Goal: Contribute content: Contribute content

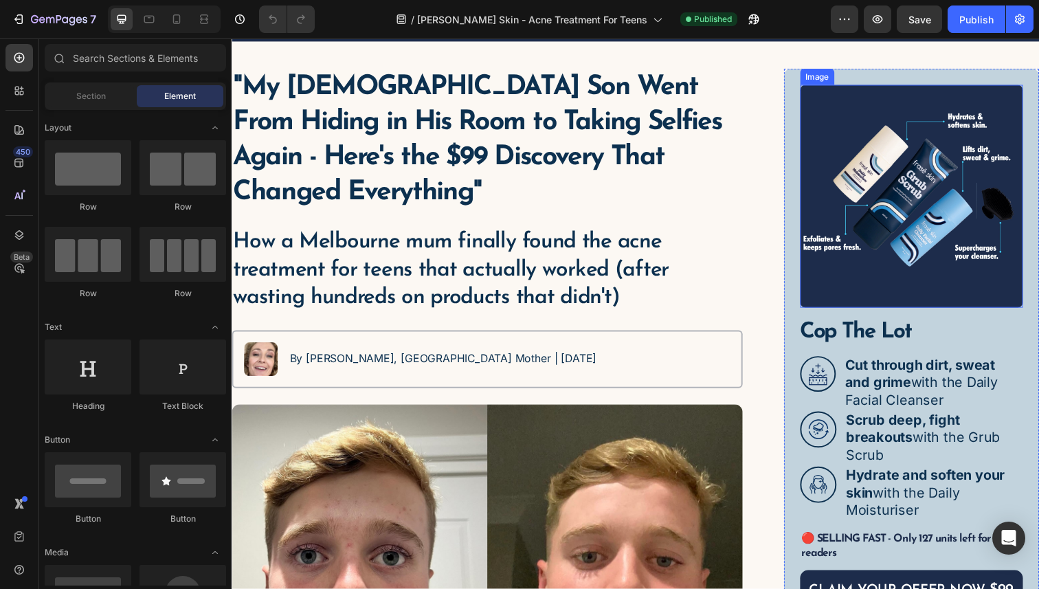
scroll to position [115, 0]
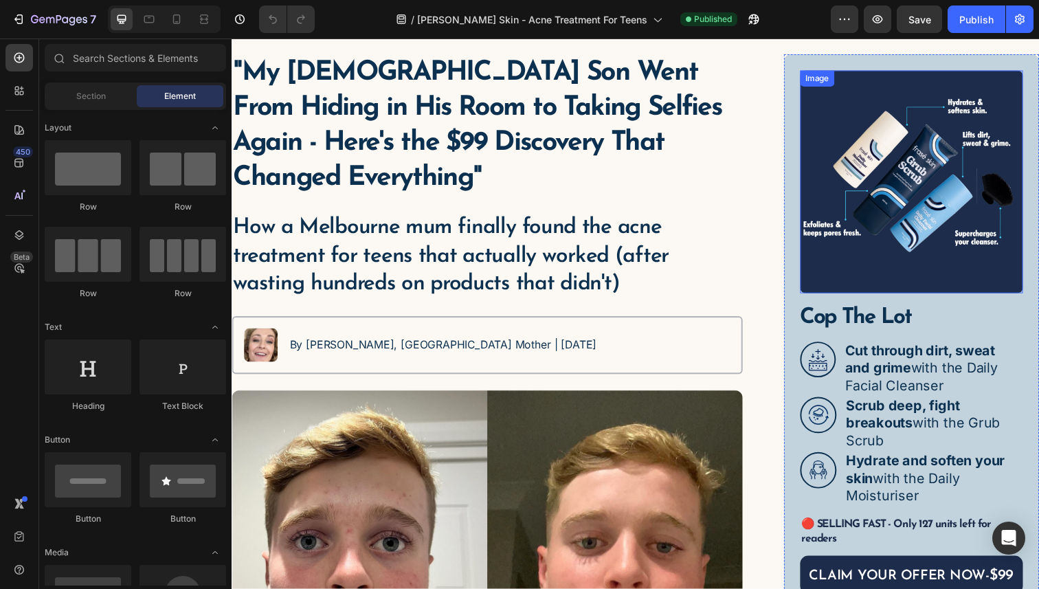
click at [900, 236] on img at bounding box center [926, 185] width 228 height 228
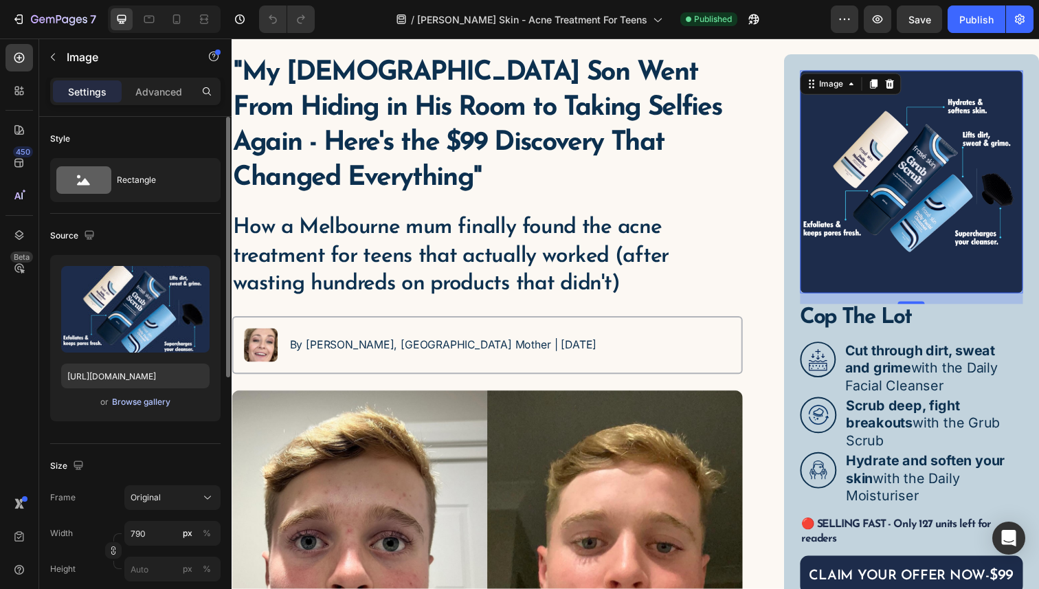
click at [138, 406] on div "Browse gallery" at bounding box center [141, 402] width 58 height 12
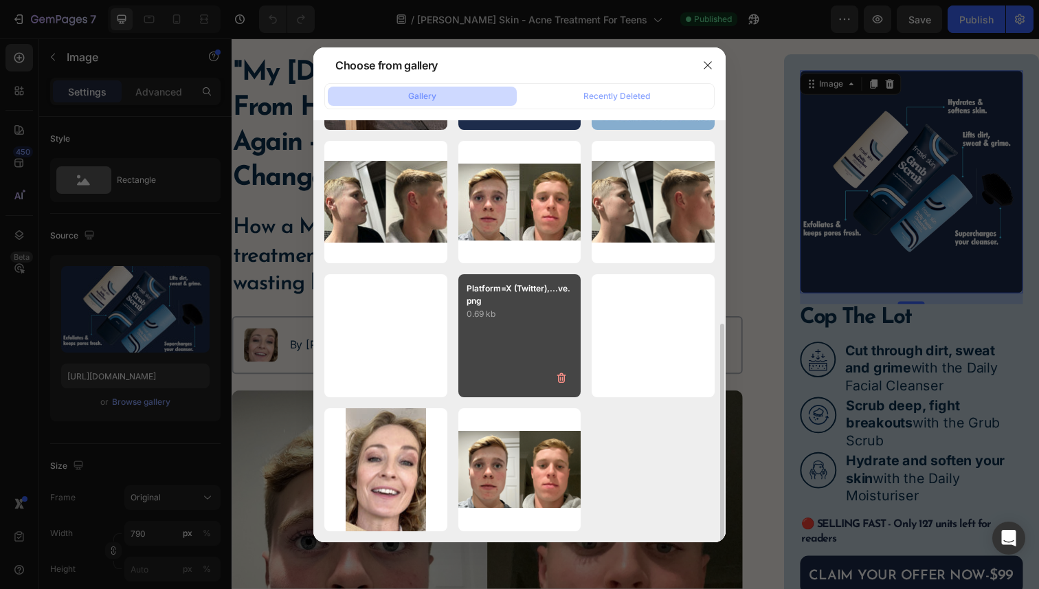
scroll to position [0, 0]
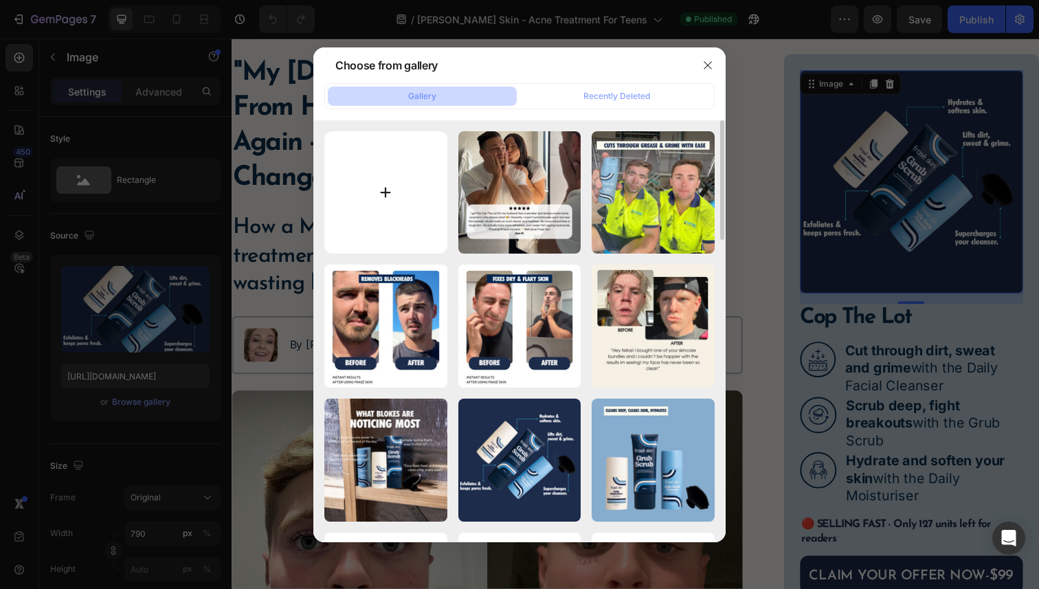
click at [389, 172] on input "file" at bounding box center [385, 192] width 123 height 123
type input "C:\fakepath\FS_SEPT_ECOM_HIGHRES-12.jpg"
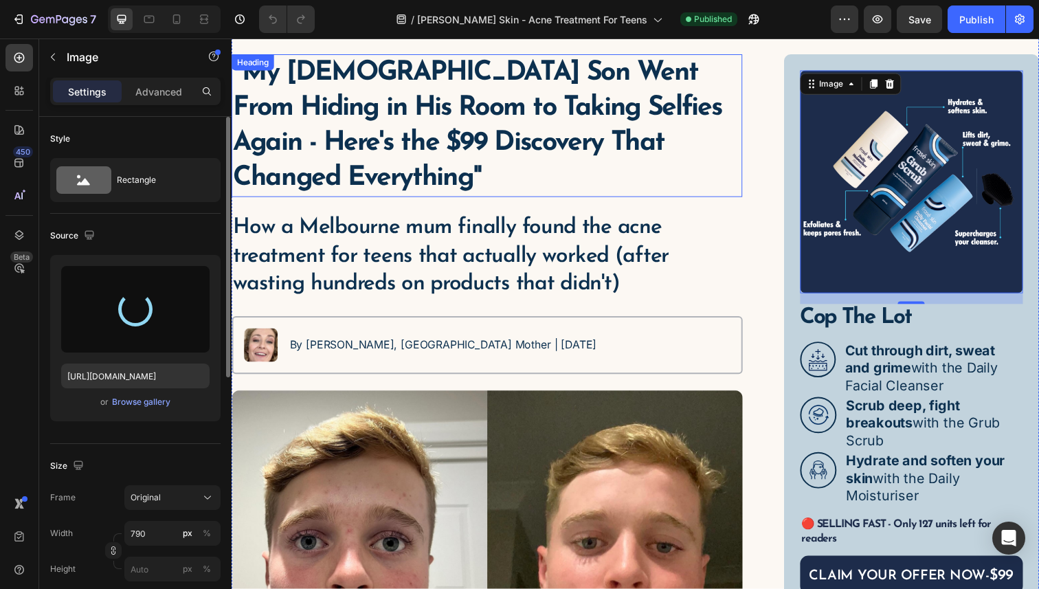
type input "[URL][DOMAIN_NAME]"
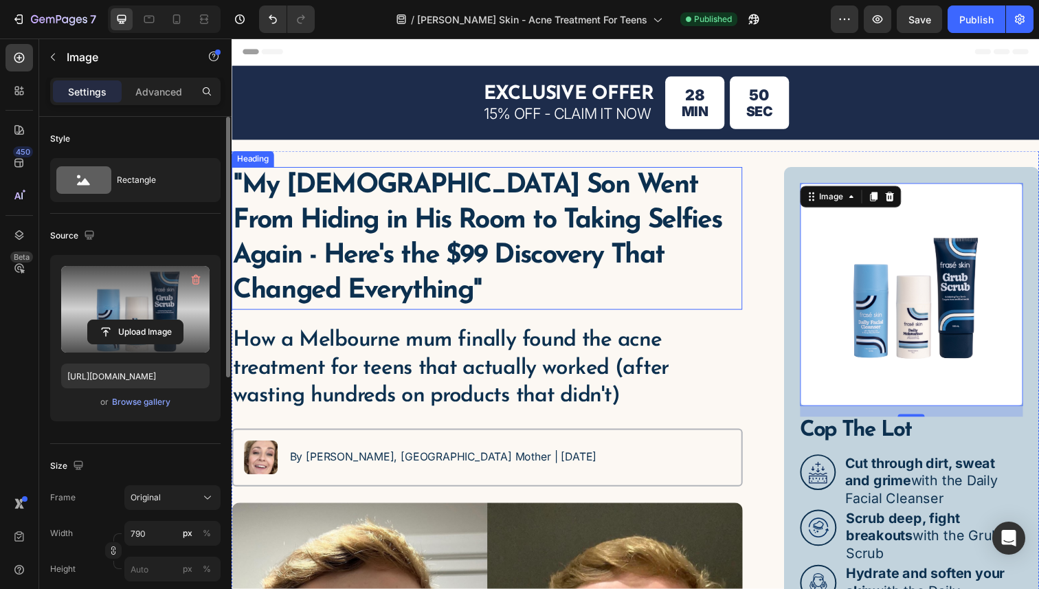
click at [382, 263] on h1 ""My [DEMOGRAPHIC_DATA] Son Went From Hiding in His Room to Taking Selfies Again…" at bounding box center [493, 243] width 522 height 146
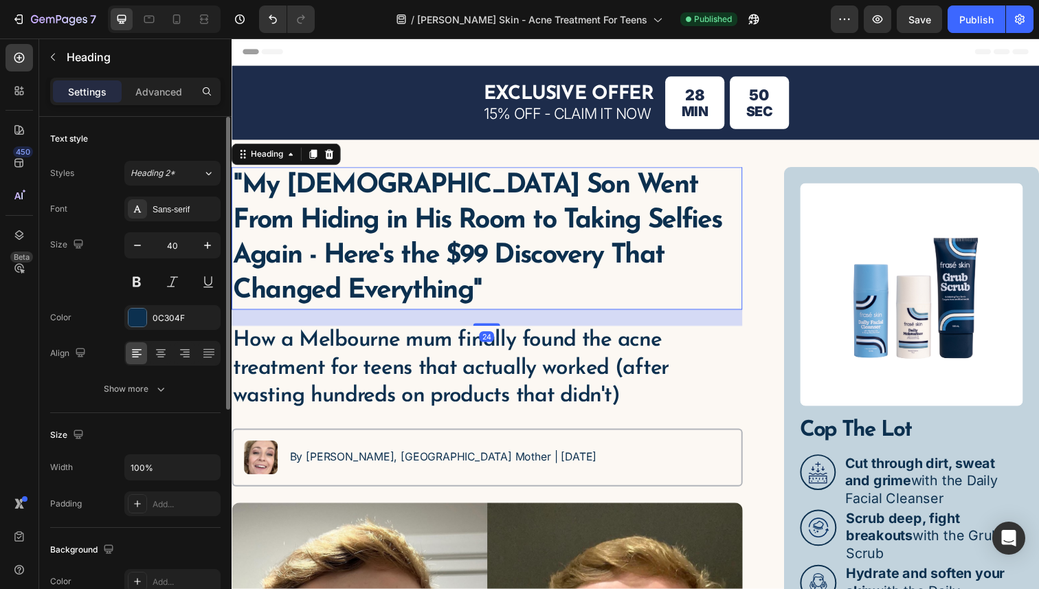
click at [315, 259] on h1 ""My [DEMOGRAPHIC_DATA] Son Went From Hiding in His Room to Taking Selfies Again…" at bounding box center [493, 243] width 522 height 146
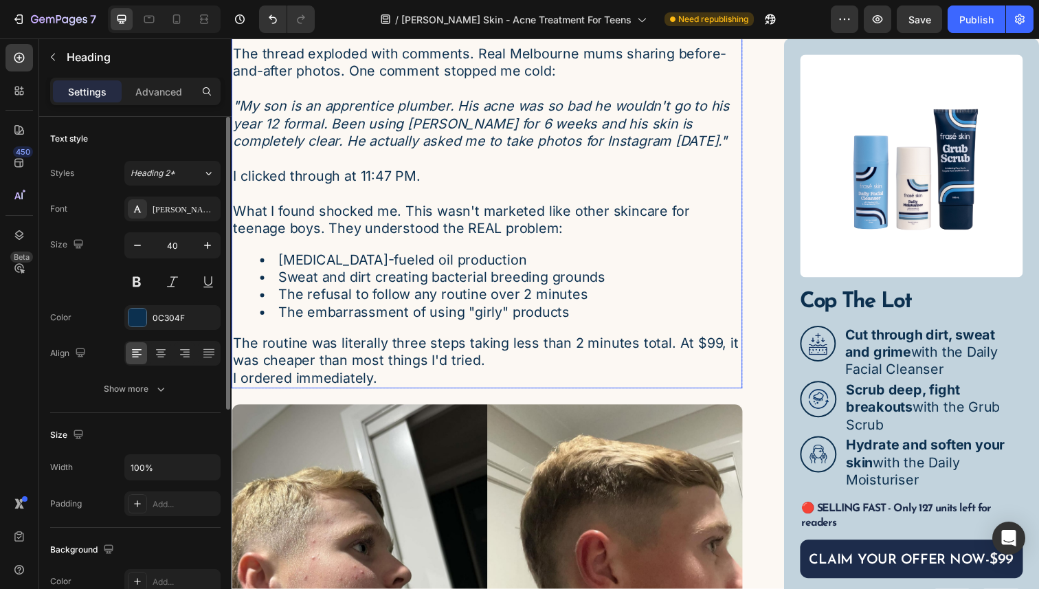
scroll to position [1578, 0]
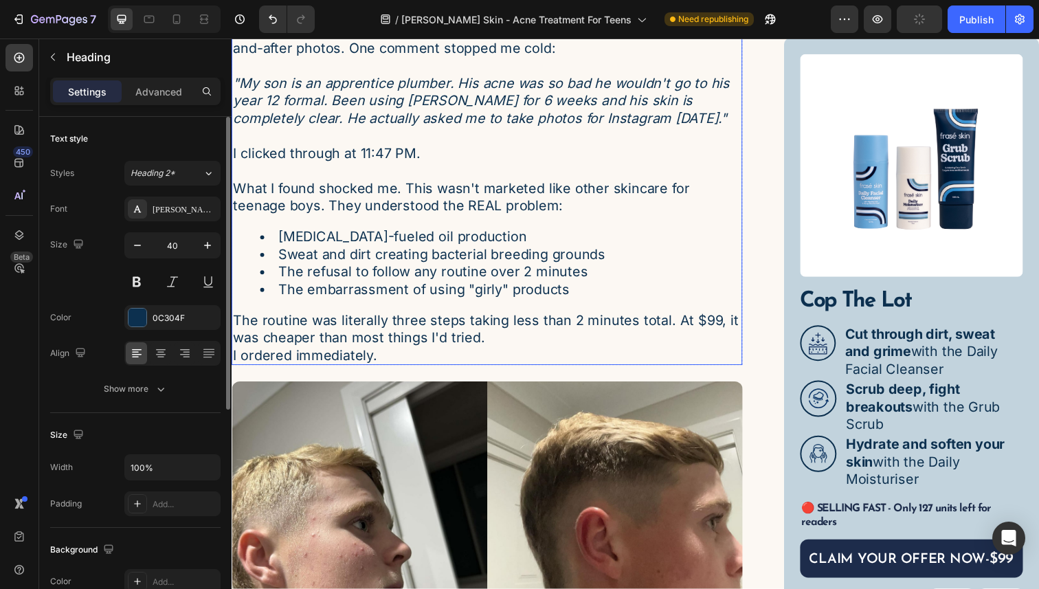
click at [668, 318] on p "The routine was literally three steps taking less than 2 minutes total. At $99,…" at bounding box center [492, 336] width 519 height 36
click at [699, 318] on p "The routine was literally three steps taking less than 2 minutes total. At $99,…" at bounding box center [492, 336] width 519 height 36
click at [711, 318] on p "The routine was literally three steps taking less than 2 minutes total. At $99,…" at bounding box center [492, 336] width 519 height 36
click at [718, 318] on p "The routine was literally three steps taking less than 2 minutes total. At $99,…" at bounding box center [492, 336] width 519 height 36
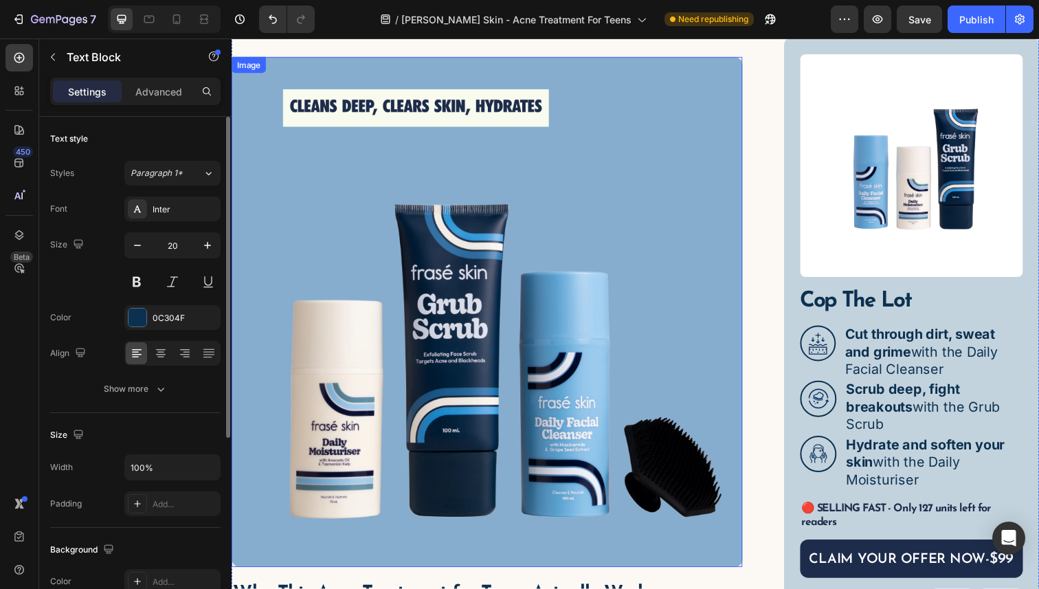
scroll to position [2665, 0]
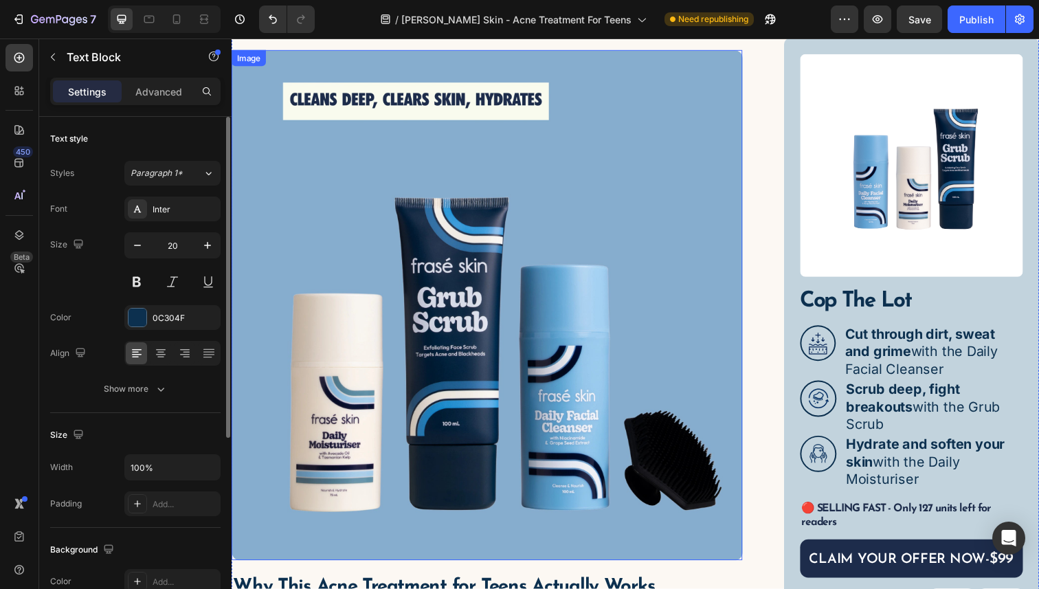
click at [553, 342] on img at bounding box center [493, 312] width 522 height 522
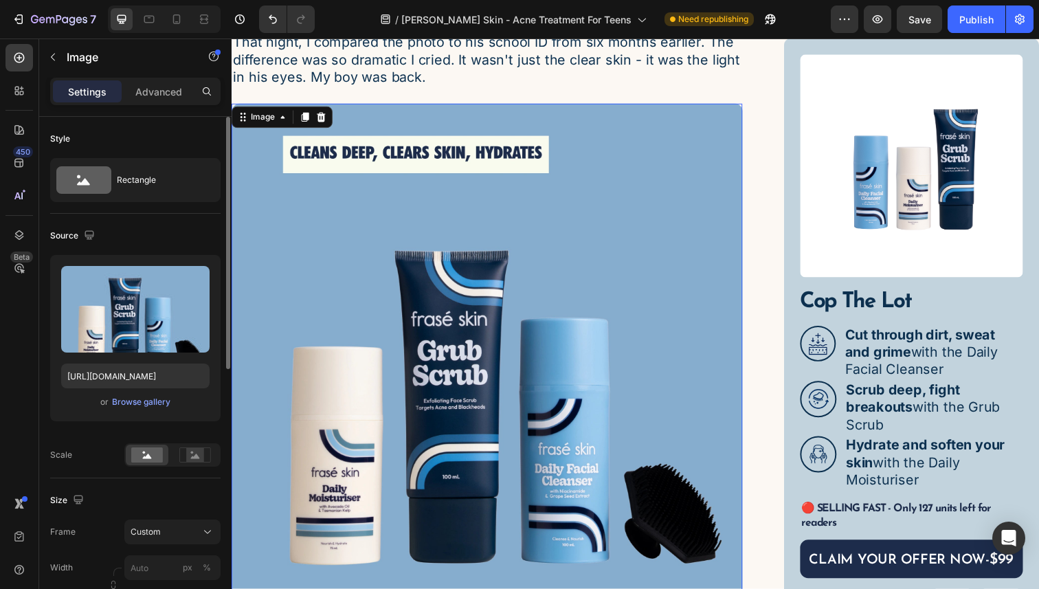
scroll to position [2605, 0]
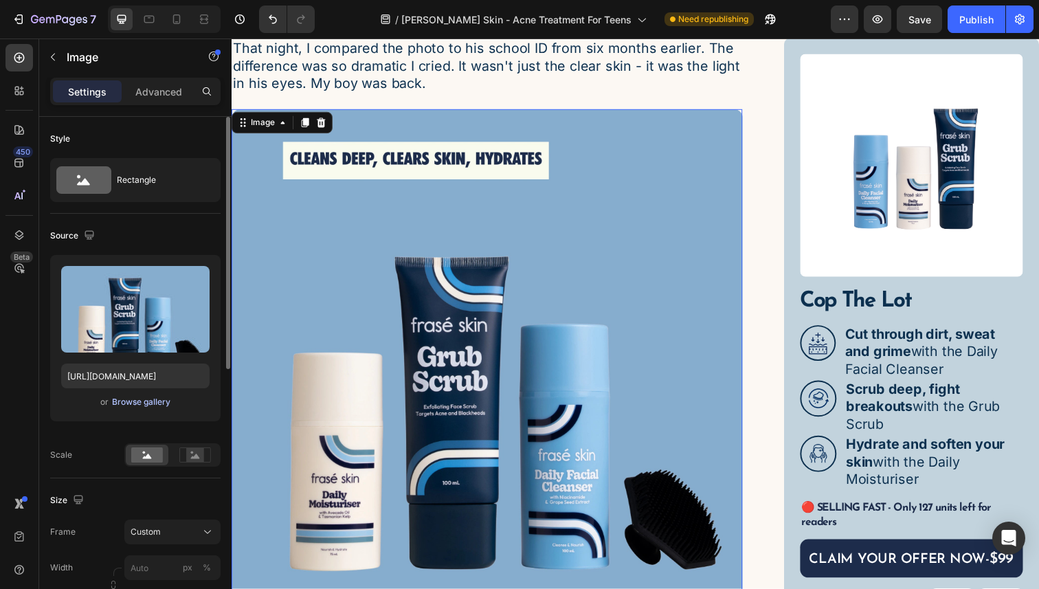
click at [136, 400] on div "Browse gallery" at bounding box center [141, 402] width 58 height 12
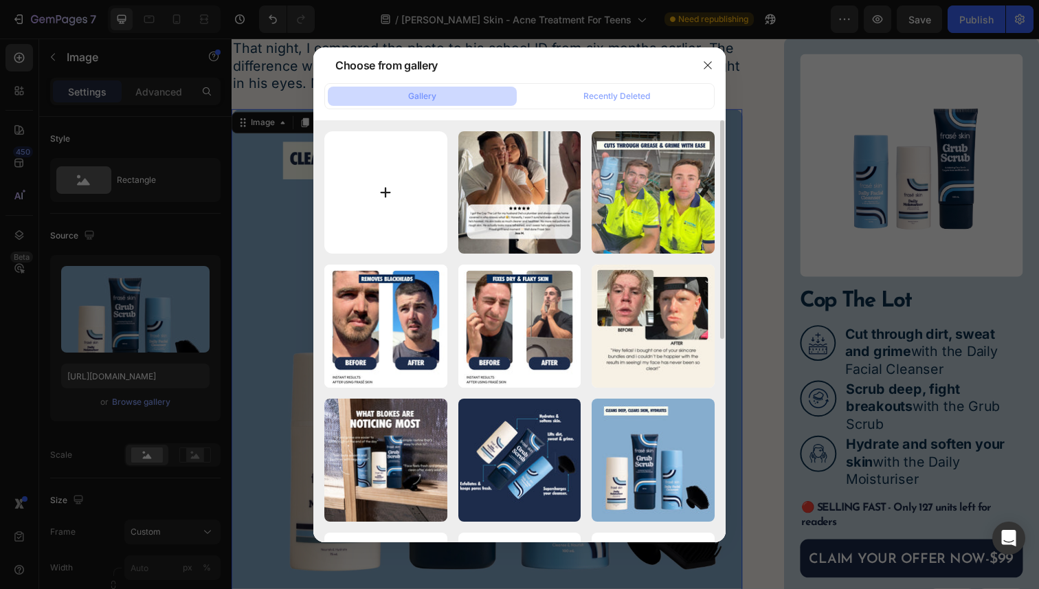
click at [383, 165] on input "file" at bounding box center [385, 192] width 123 height 123
type input "C:\fakepath\[PERSON_NAME] SKIN-8.png"
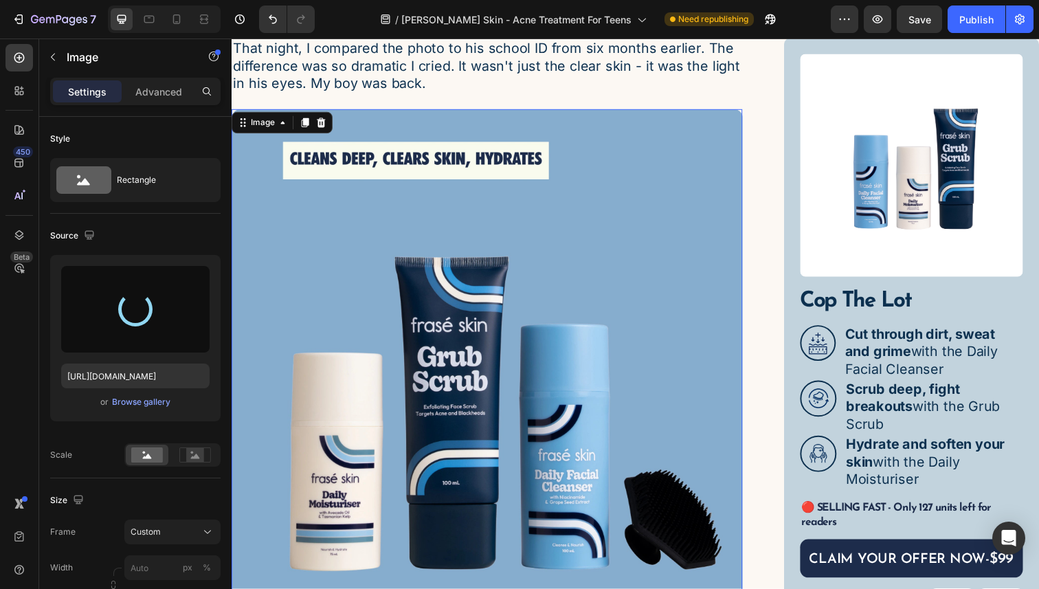
type input "[URL][DOMAIN_NAME]"
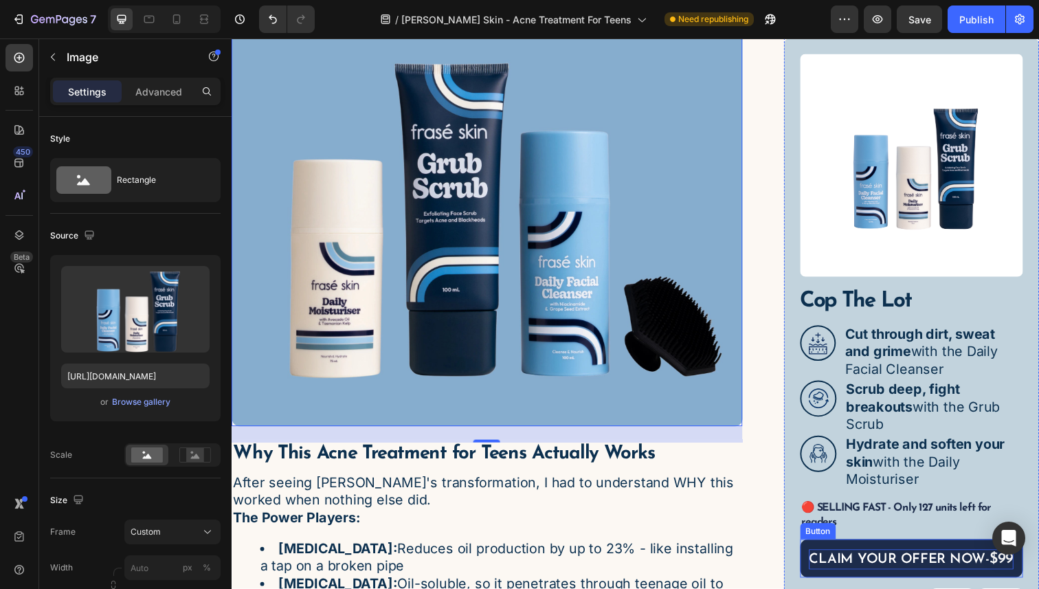
scroll to position [2833, 0]
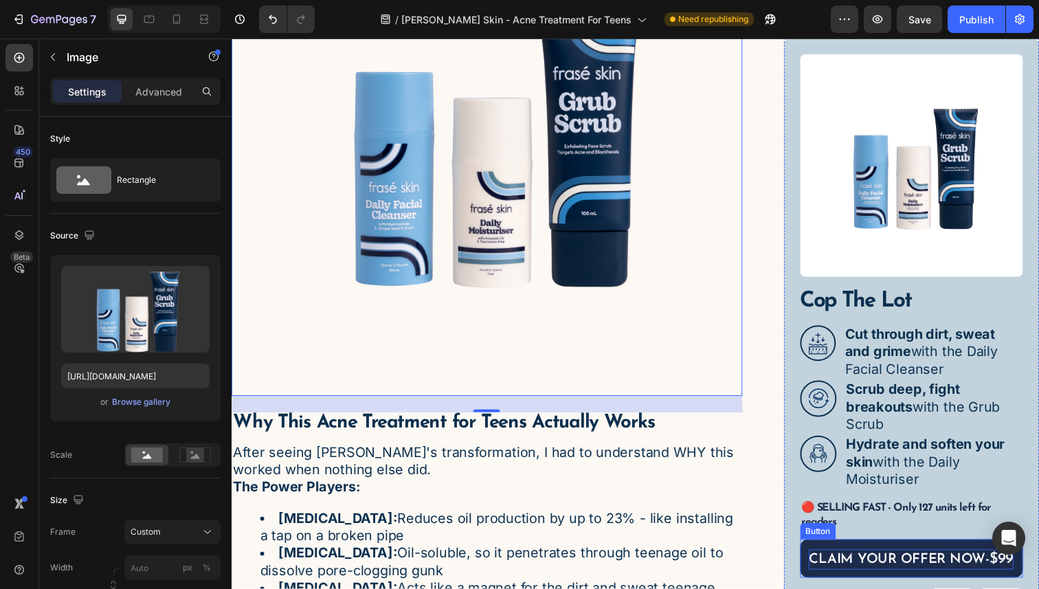
click at [970, 566] on p "CLAIM YOUR OFFER NOW- $99" at bounding box center [925, 571] width 209 height 21
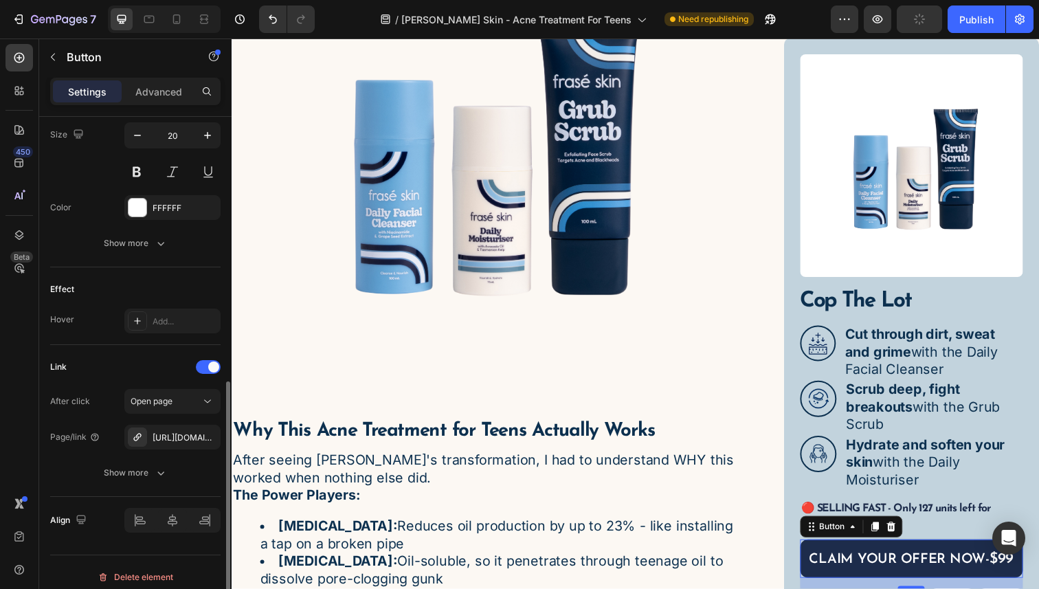
scroll to position [581, 0]
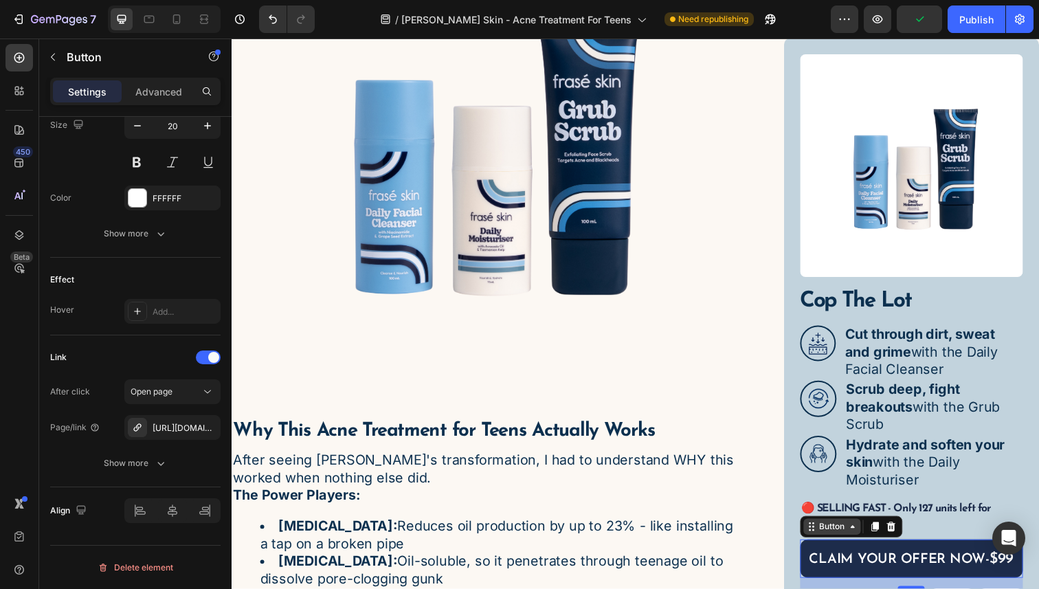
click at [861, 543] on div "Button" at bounding box center [845, 537] width 58 height 16
click at [869, 538] on icon at bounding box center [866, 537] width 11 height 11
click at [1021, 569] on span "$99" at bounding box center [1018, 571] width 25 height 16
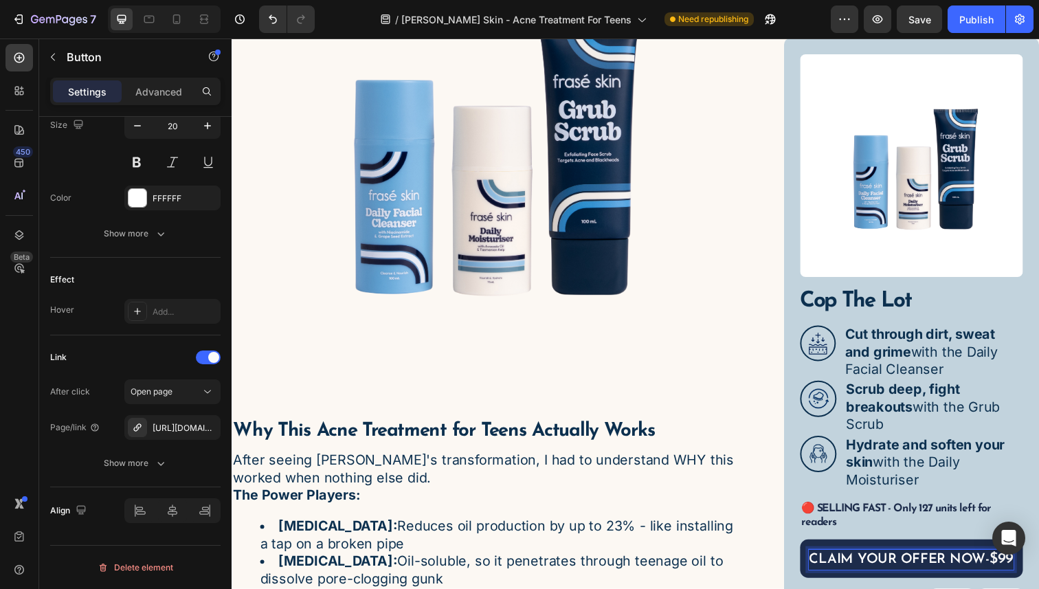
click at [1029, 570] on span "$99" at bounding box center [1018, 571] width 25 height 16
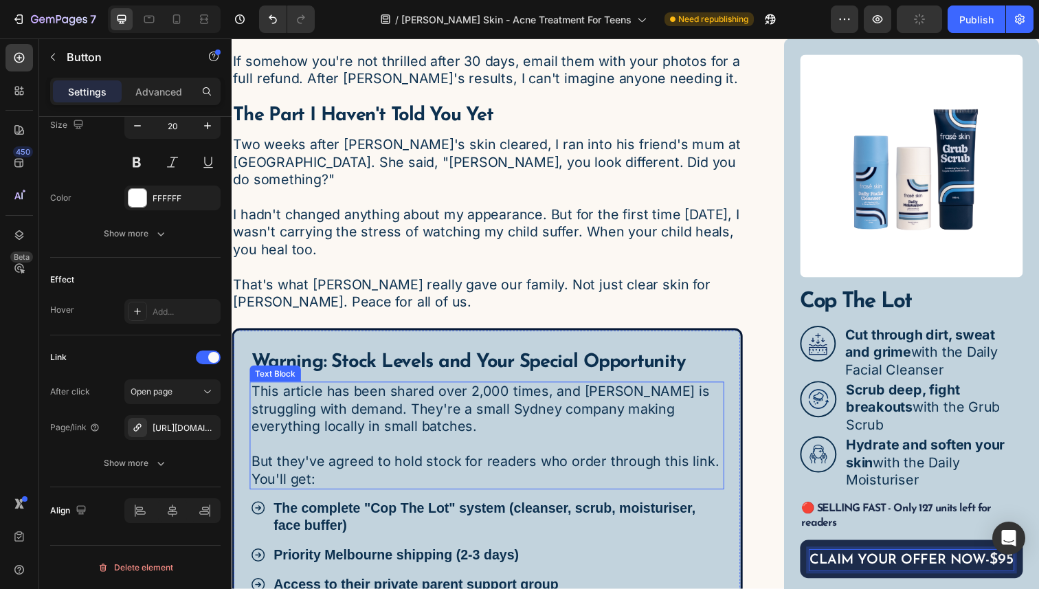
scroll to position [4983, 0]
click at [402, 509] on p "The complete "Cop The Lot" system (cleanser, scrub, moisturiser, face buffer)" at bounding box center [503, 527] width 458 height 36
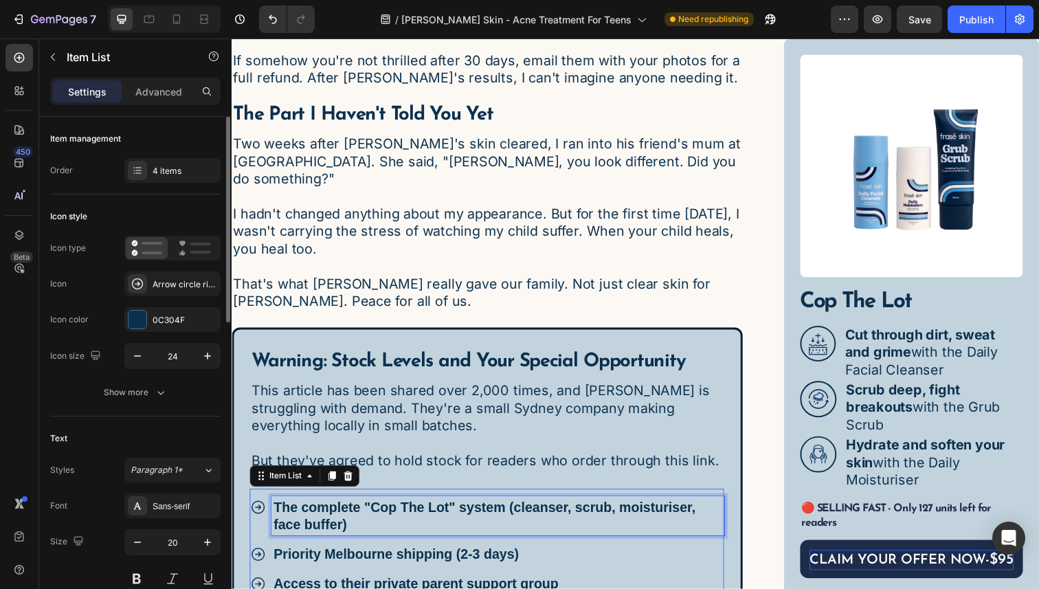
click at [346, 509] on p "The complete "Cop The Lot" system (cleanser, scrub, moisturiser, face buffer)" at bounding box center [503, 527] width 458 height 36
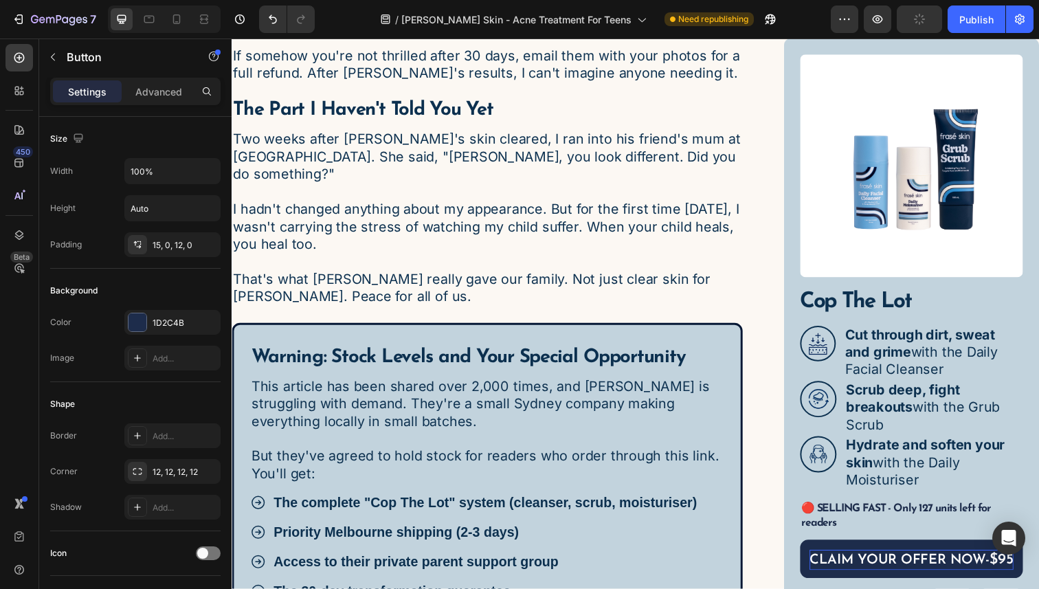
scroll to position [4988, 0]
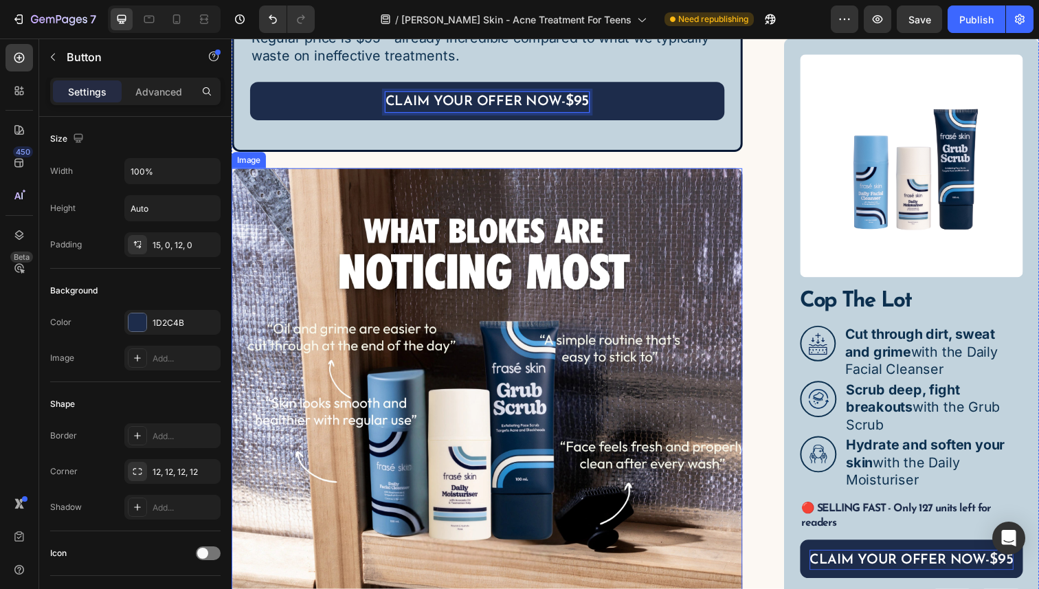
scroll to position [5600, 0]
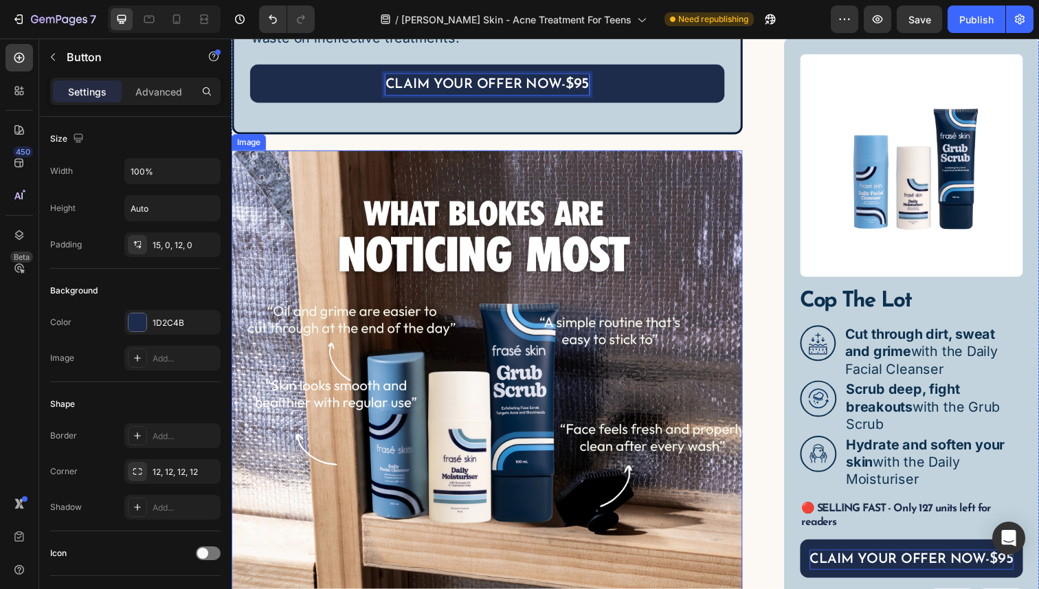
click at [507, 335] on img at bounding box center [493, 414] width 522 height 522
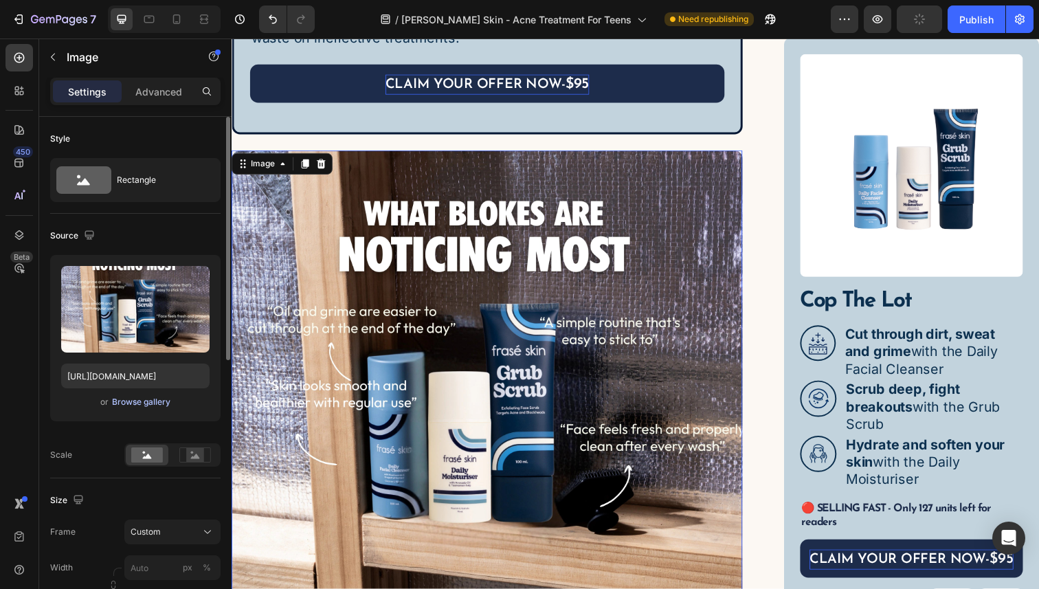
click at [123, 399] on div "Browse gallery" at bounding box center [141, 402] width 58 height 12
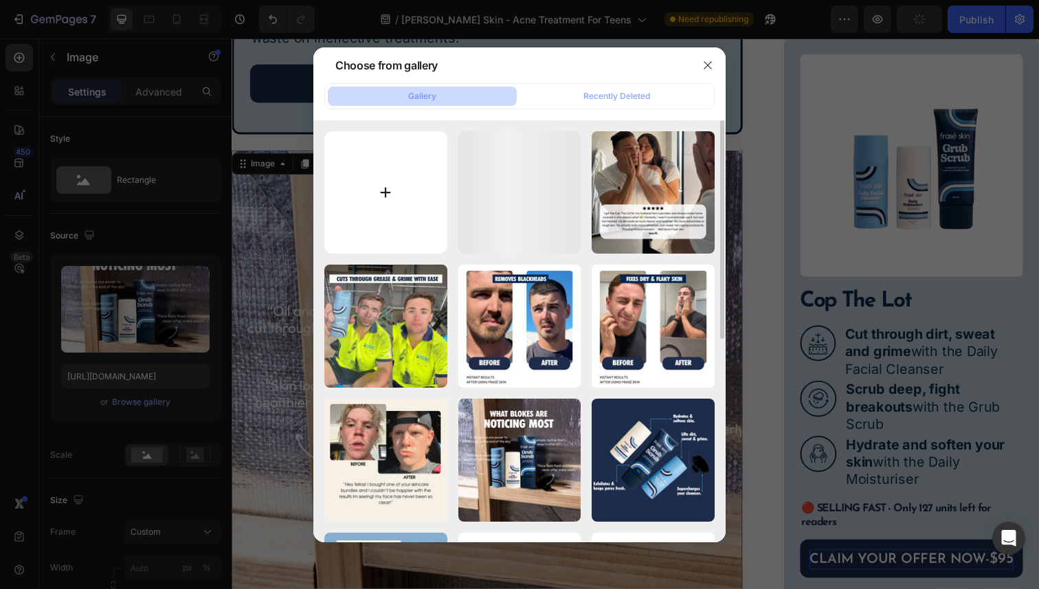
click at [378, 169] on input "file" at bounding box center [385, 192] width 123 height 123
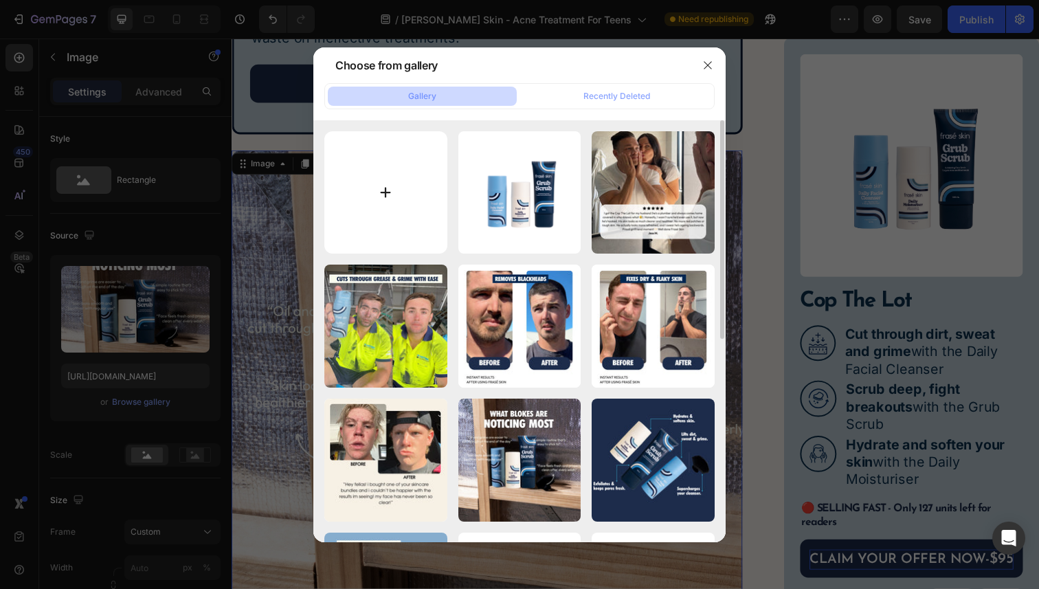
type input "C:\fakepath\FS_SEPT_CREATIVE_WEB-3.jpg"
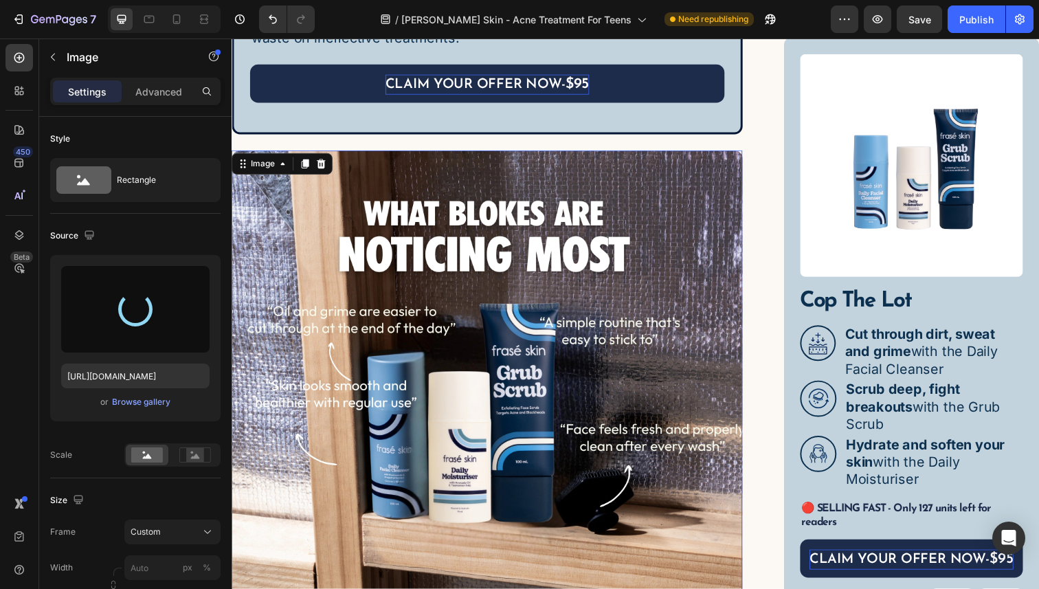
type input "[URL][DOMAIN_NAME]"
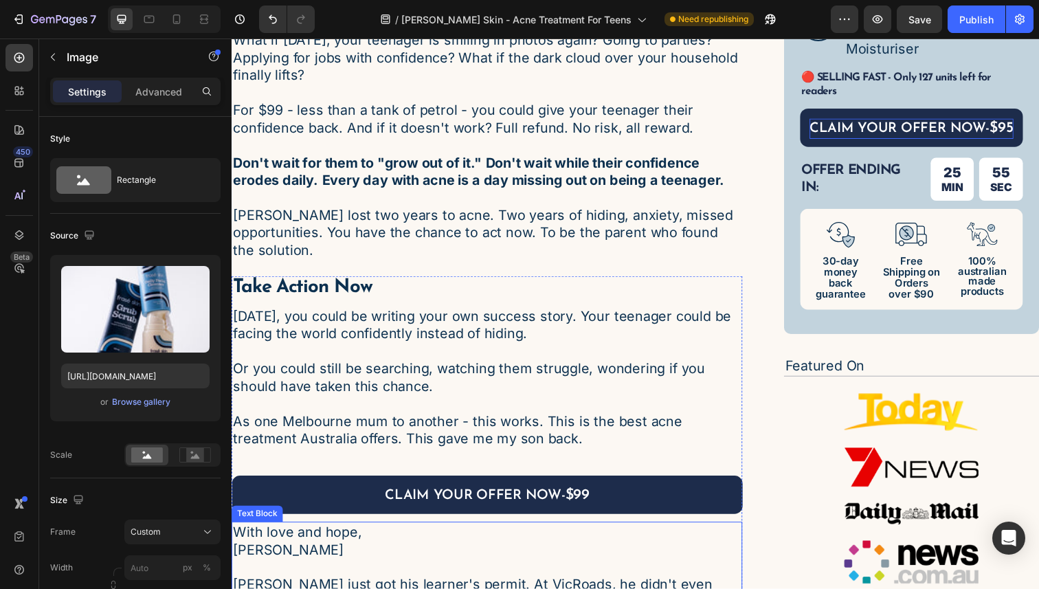
scroll to position [6512, 0]
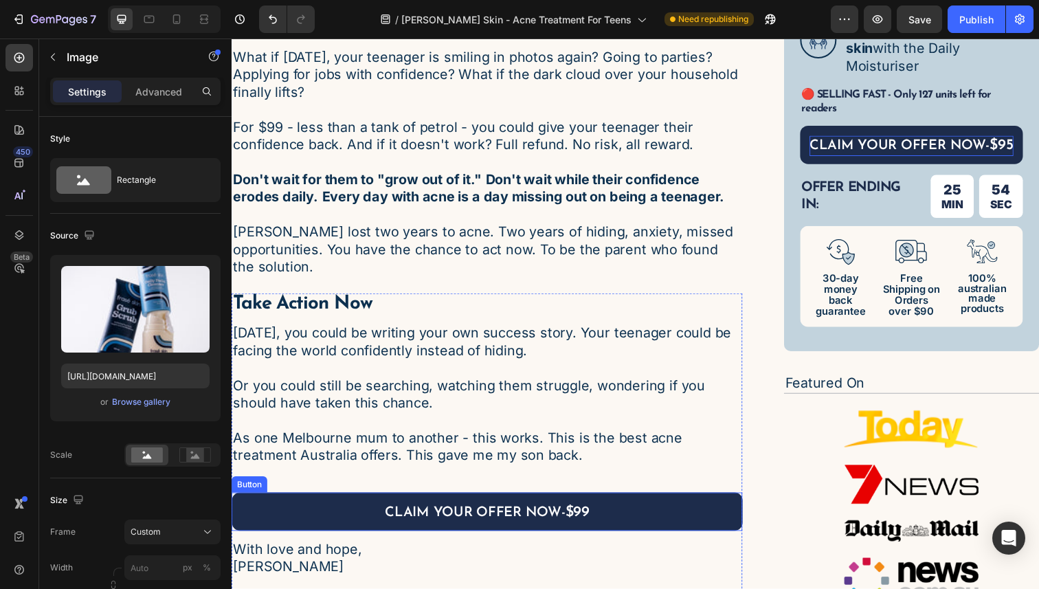
click at [606, 502] on link "CLAIM YOUR OFFER NOW- $99" at bounding box center [493, 521] width 522 height 39
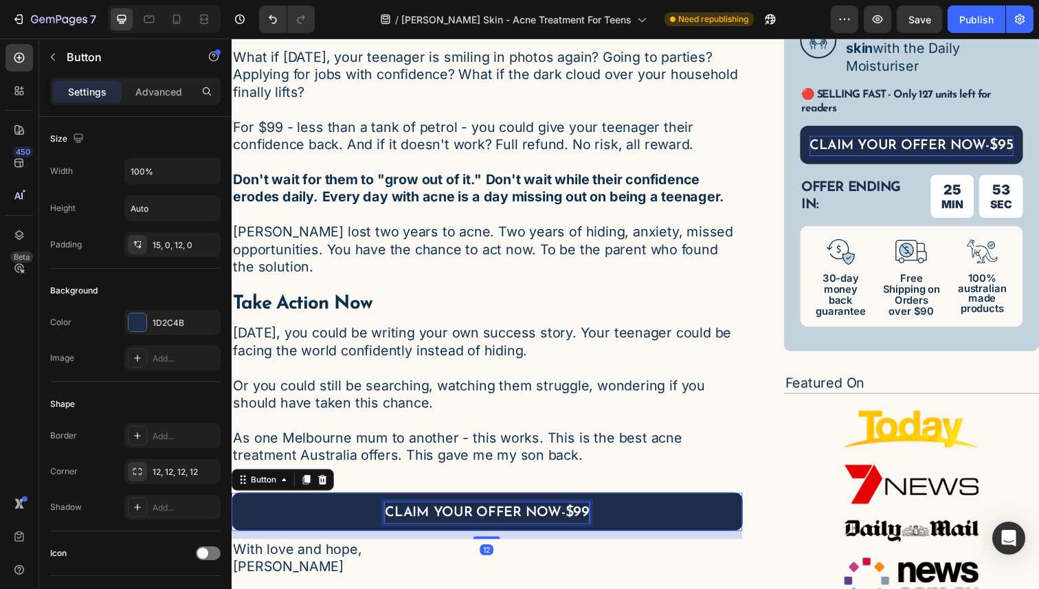
click at [596, 515] on span "$99" at bounding box center [584, 523] width 25 height 16
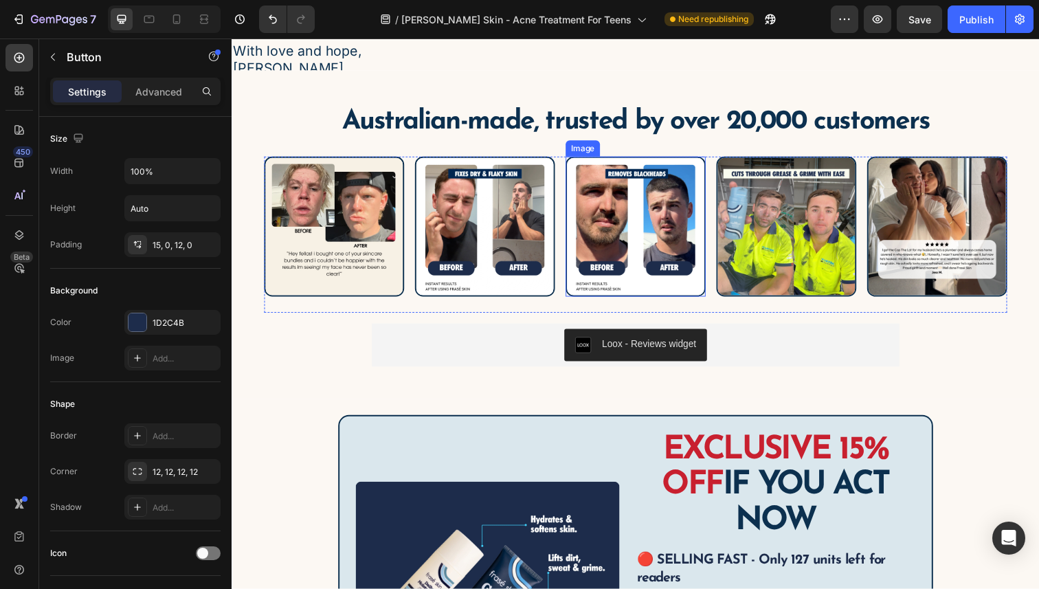
scroll to position [7000, 0]
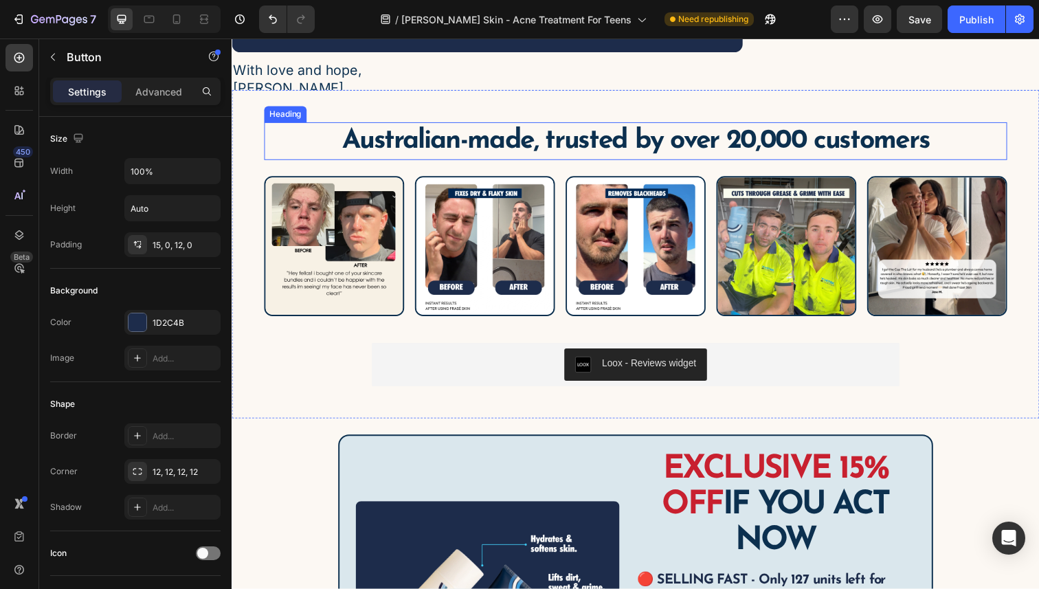
click at [754, 137] on h1 "Australian-made, trusted by over 20,000 customers" at bounding box center [644, 143] width 759 height 38
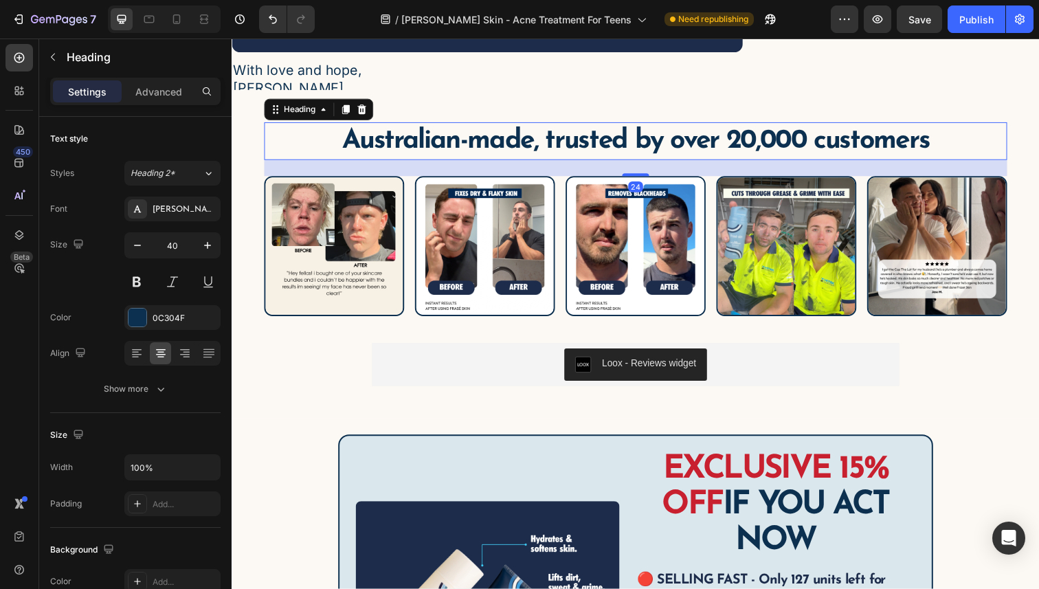
click at [751, 145] on h1 "Australian-made, trusted by over 20,000 customers" at bounding box center [644, 143] width 759 height 38
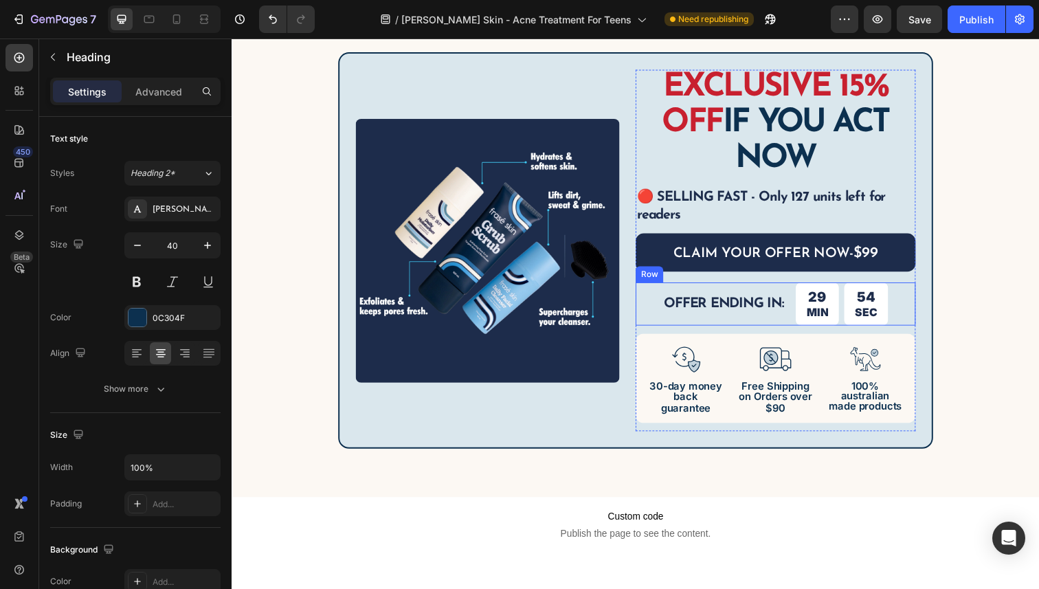
scroll to position [7385, 0]
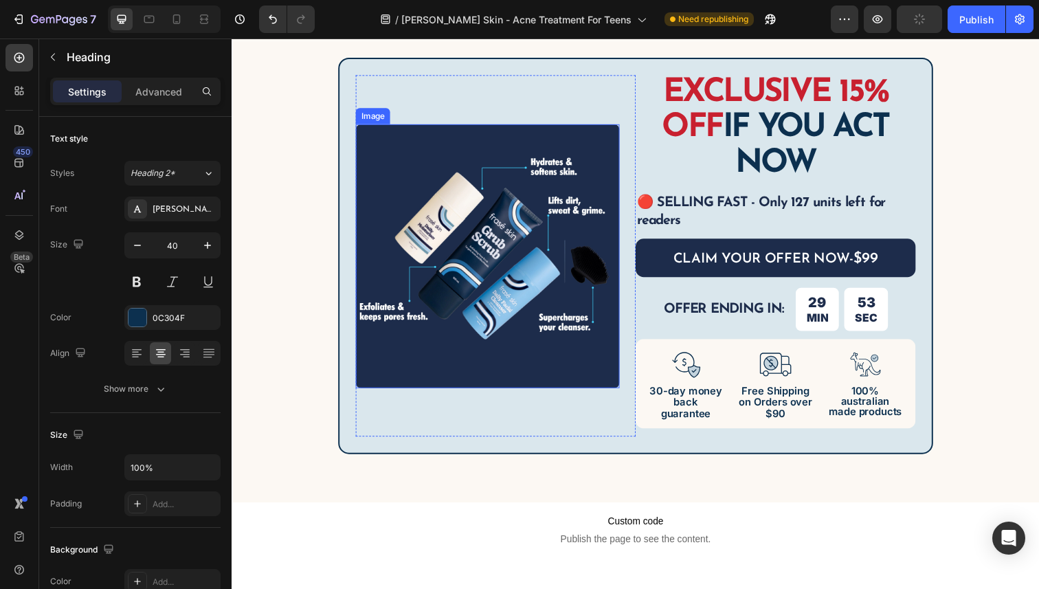
click at [527, 252] on img at bounding box center [492, 260] width 269 height 269
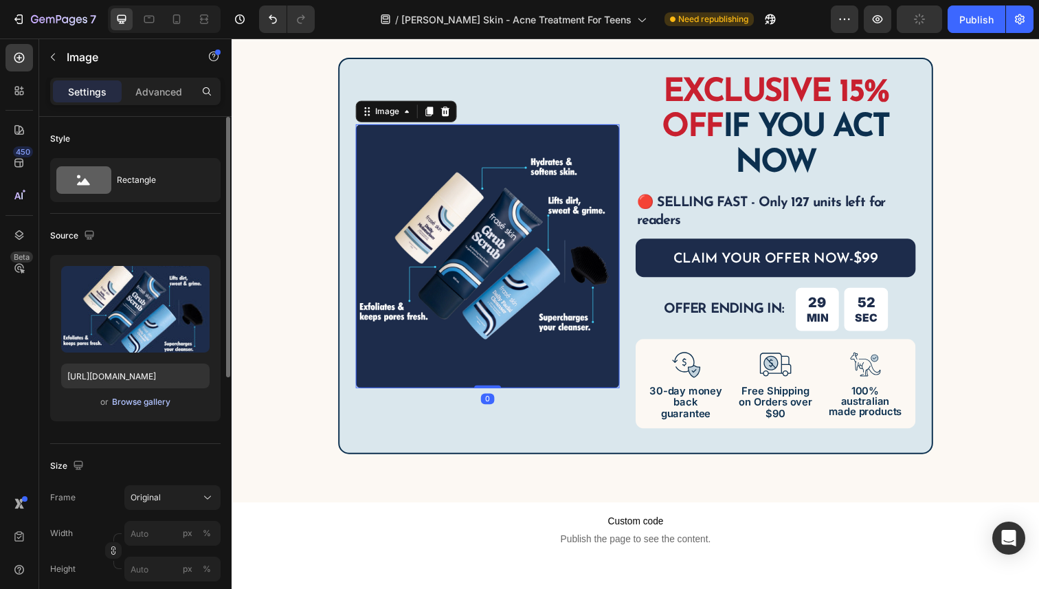
click at [133, 408] on button "Browse gallery" at bounding box center [141, 402] width 60 height 14
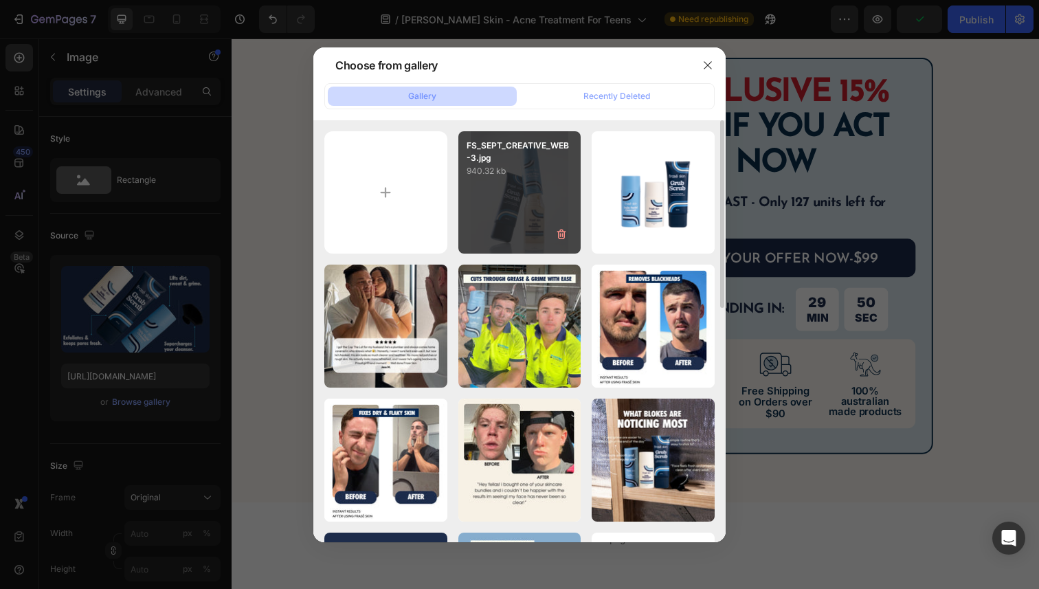
click at [562, 205] on div "FS_SEPT_CREATIVE_WEB-3.jpg 940.32 kb" at bounding box center [519, 192] width 123 height 123
type input "[URL][DOMAIN_NAME]"
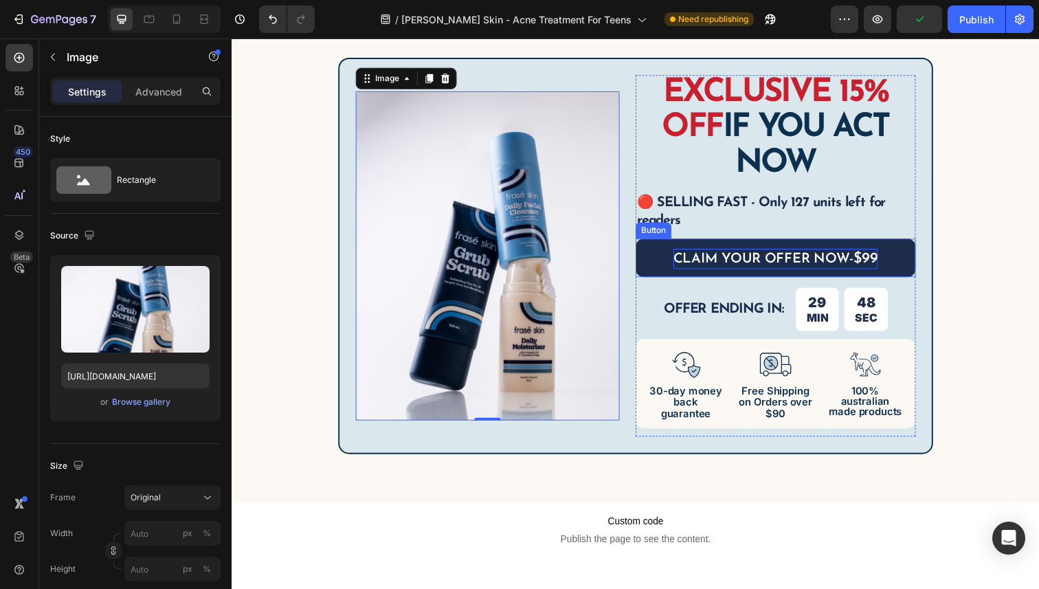
click at [891, 258] on span "$99" at bounding box center [879, 264] width 25 height 16
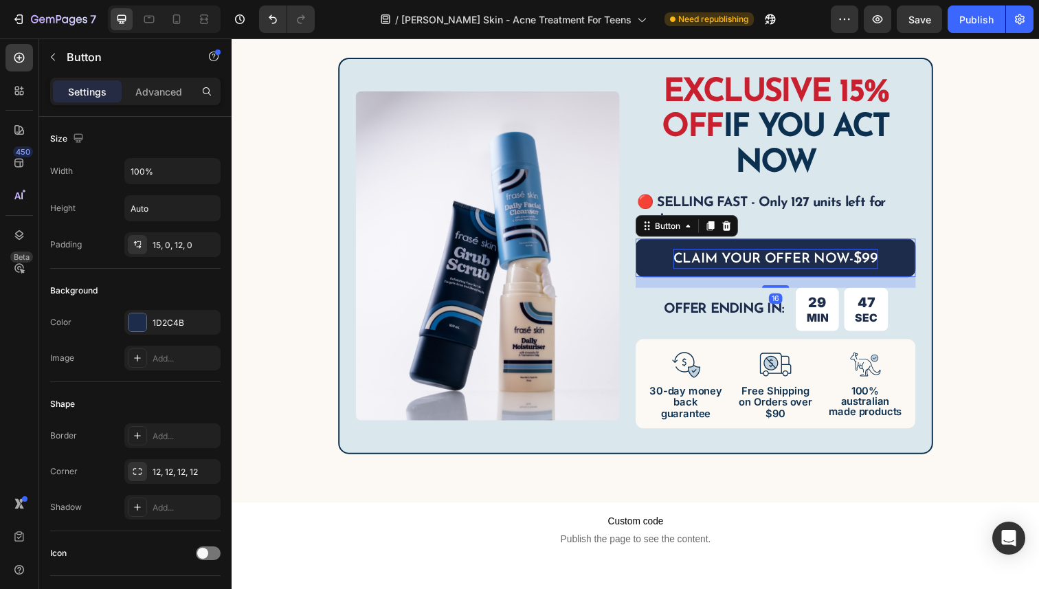
click at [891, 264] on span "$99" at bounding box center [879, 264] width 25 height 16
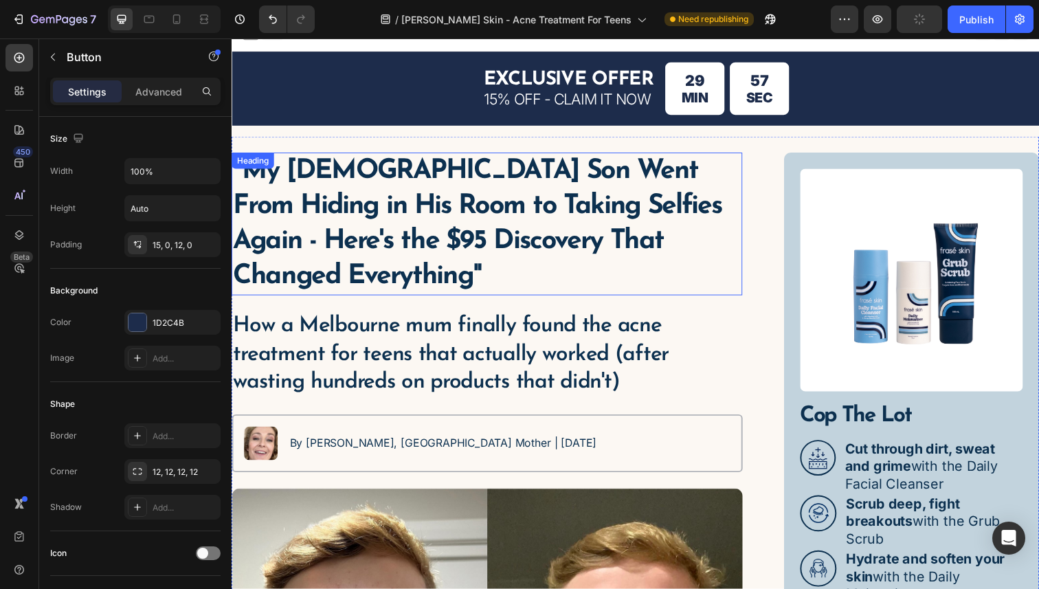
scroll to position [0, 0]
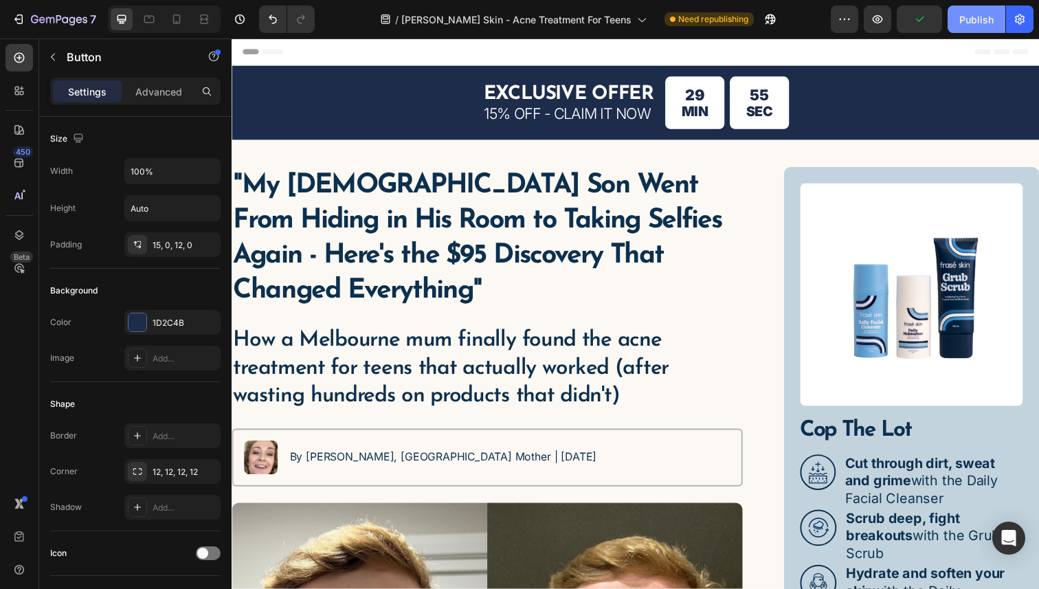
click at [975, 22] on div "Publish" at bounding box center [976, 19] width 34 height 14
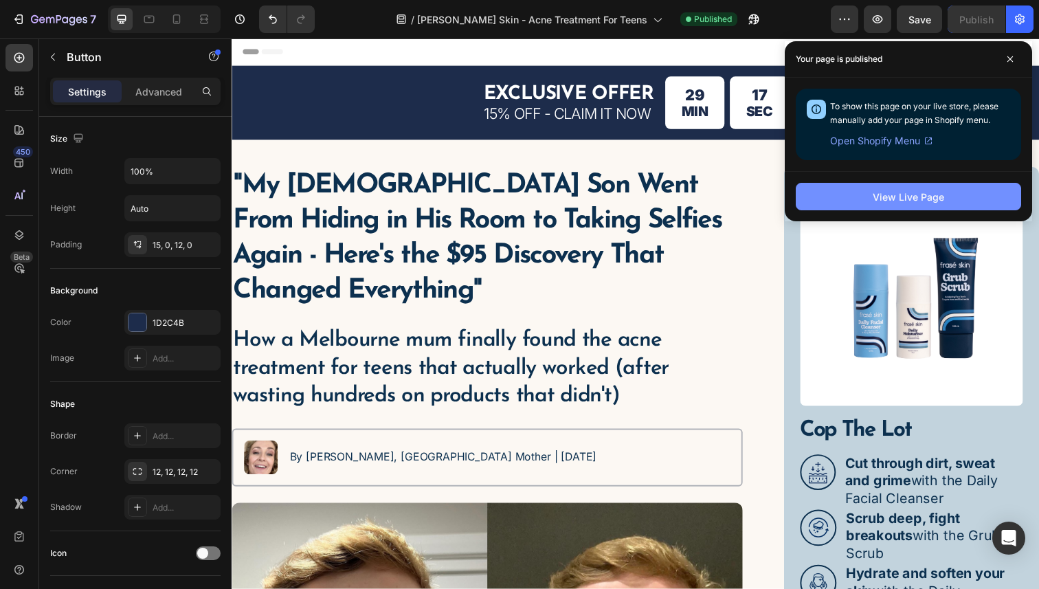
click at [913, 196] on div "View Live Page" at bounding box center [908, 197] width 71 height 14
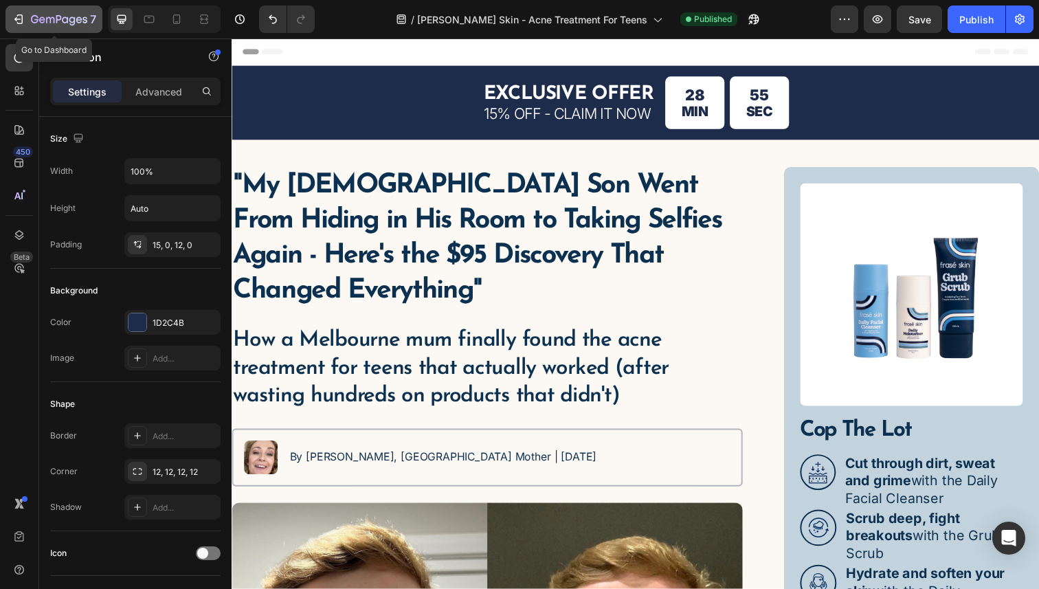
click at [23, 16] on icon "button" at bounding box center [19, 19] width 14 height 14
